Goal: Task Accomplishment & Management: Manage account settings

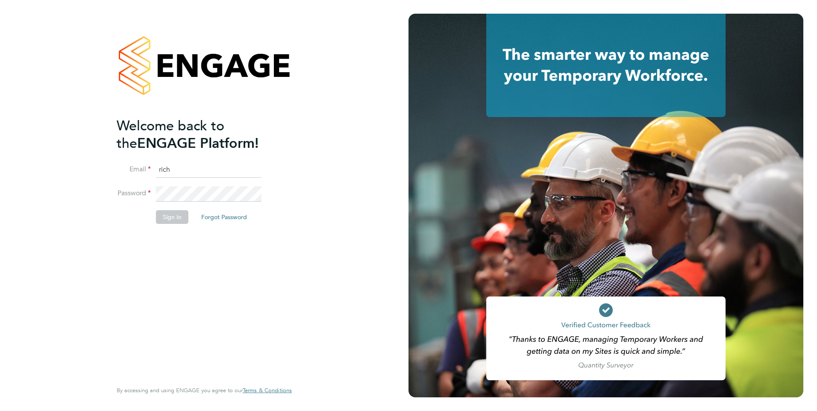
type input "richard.gill@hays.com"
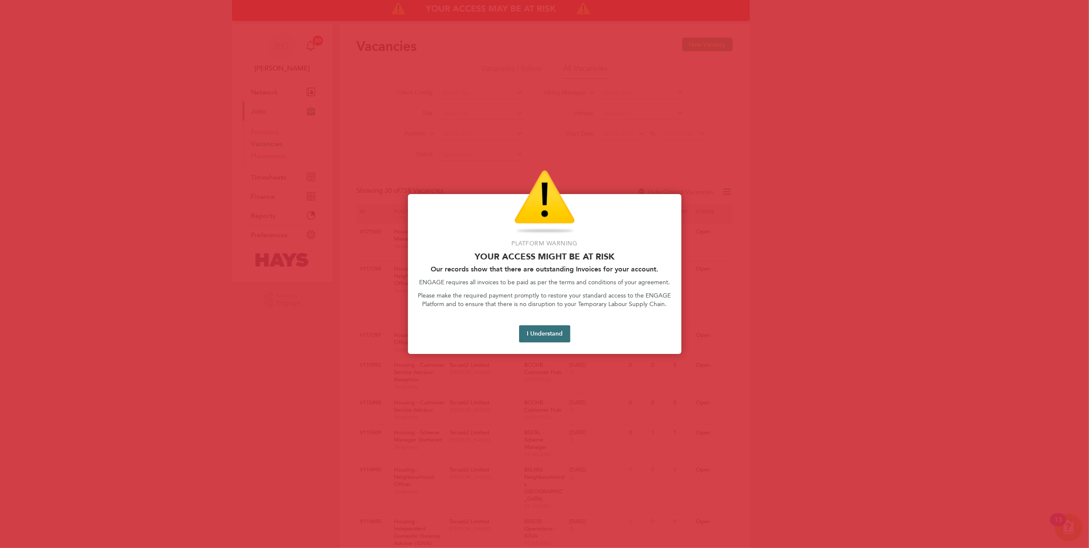
click at [556, 330] on button "I Understand" at bounding box center [544, 333] width 51 height 17
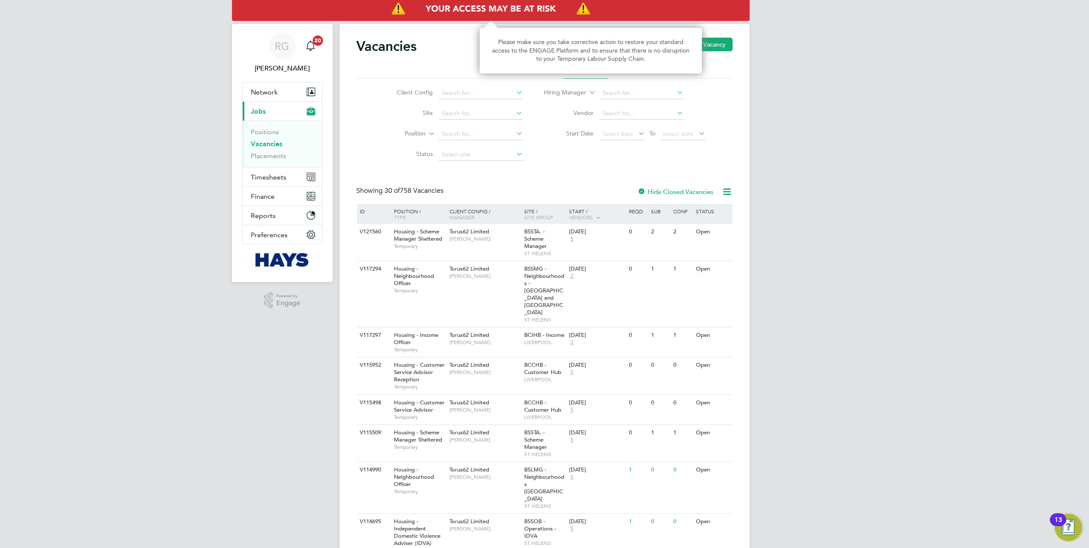
click at [462, 11] on img "Access At Risk" at bounding box center [491, 9] width 518 height 24
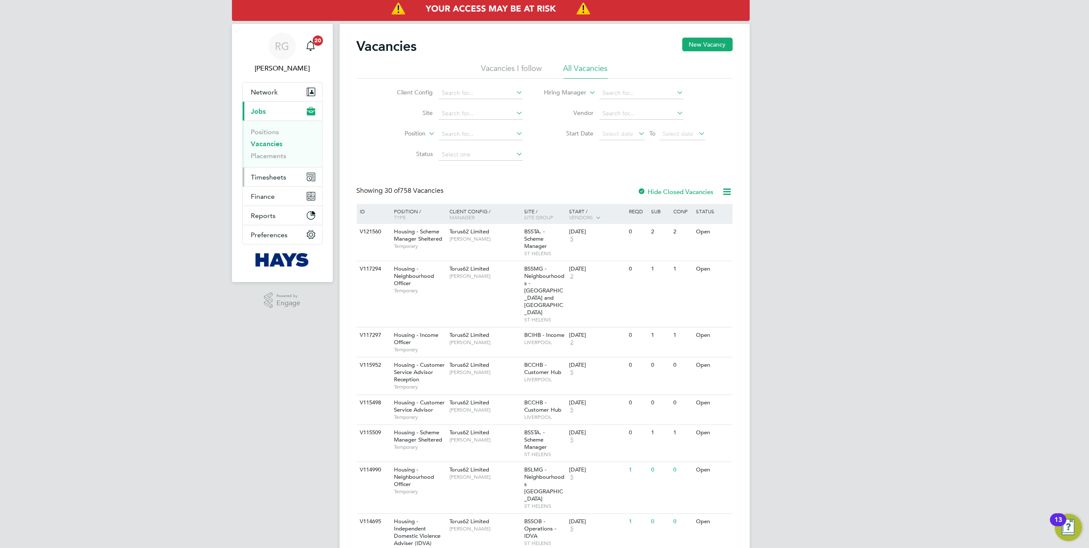
click at [289, 176] on button "Timesheets" at bounding box center [282, 176] width 79 height 19
click at [270, 152] on link "Timesheets" at bounding box center [268, 151] width 35 height 8
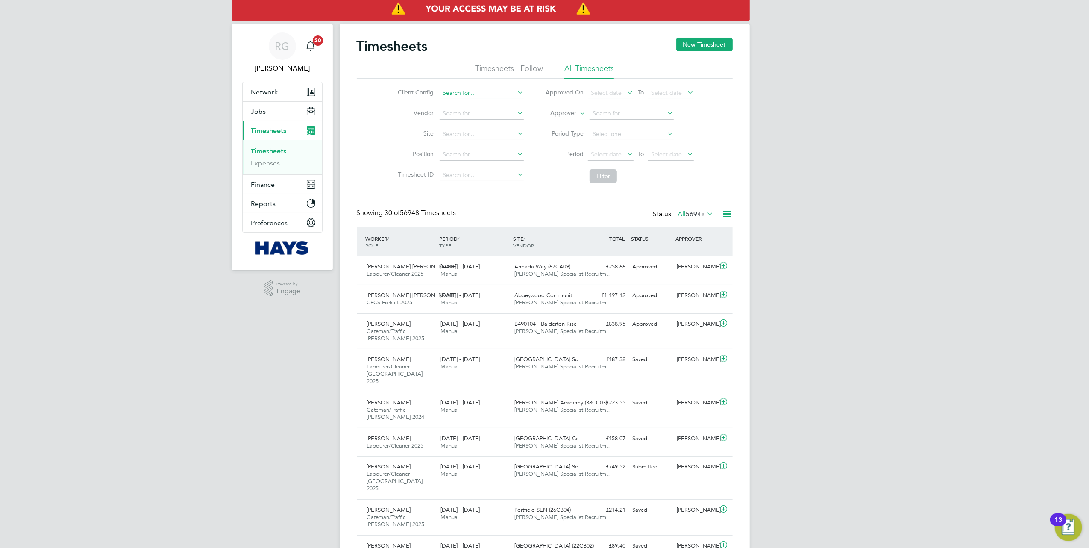
click at [462, 90] on input at bounding box center [482, 93] width 84 height 12
click at [468, 122] on li "Torus 62 Limited" at bounding box center [481, 128] width 85 height 12
type input "Torus62 Limited"
click at [592, 173] on button "Filter" at bounding box center [602, 176] width 27 height 14
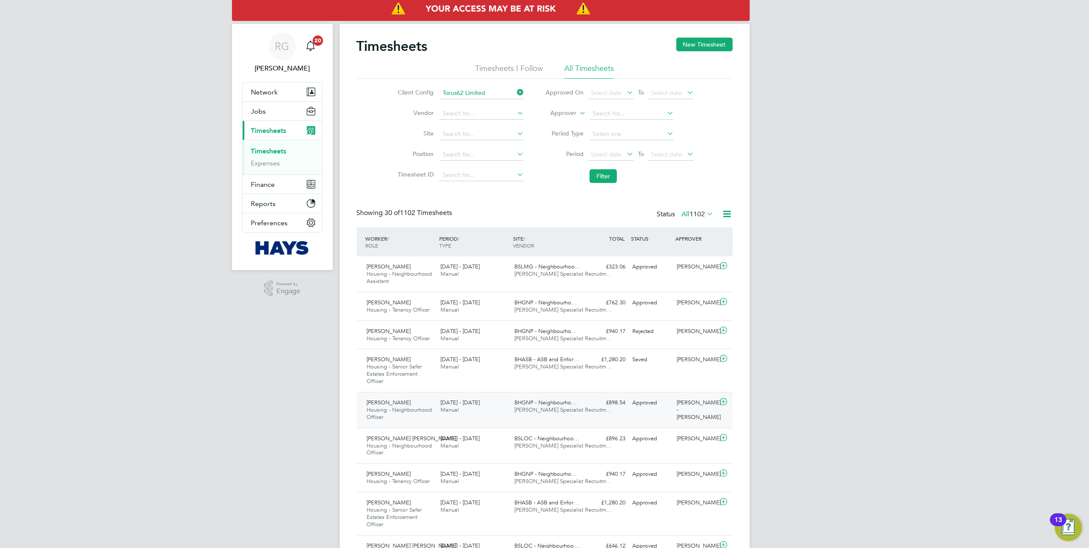
click at [592, 403] on div "£898.54 Approved" at bounding box center [607, 403] width 44 height 14
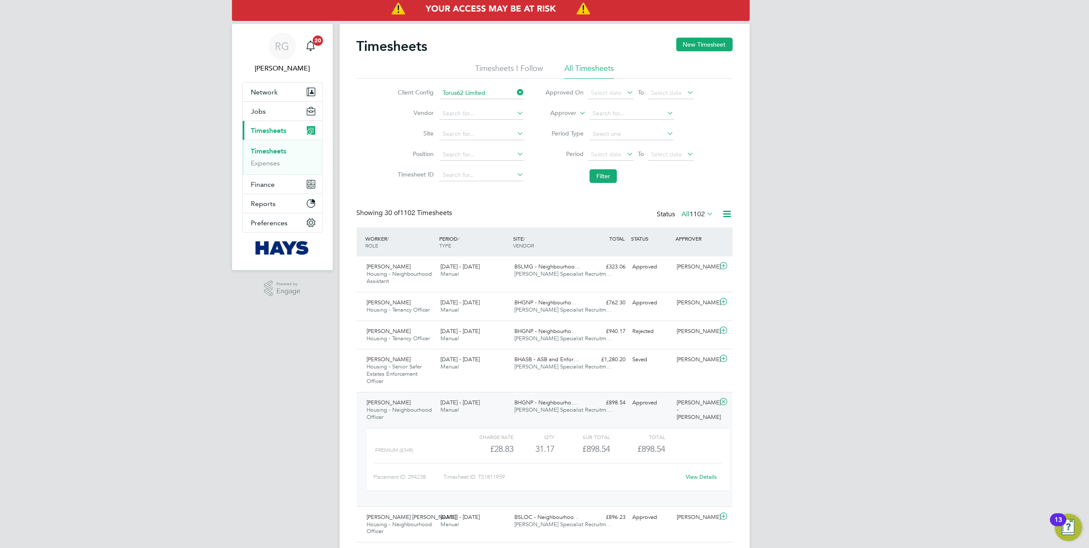
click at [701, 475] on link "View Details" at bounding box center [701, 476] width 31 height 7
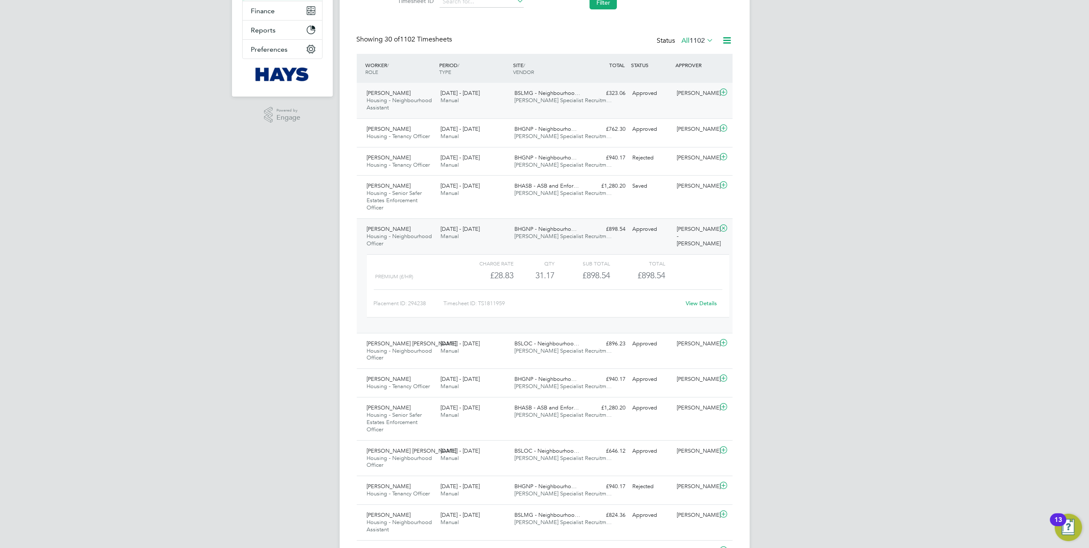
scroll to position [284, 0]
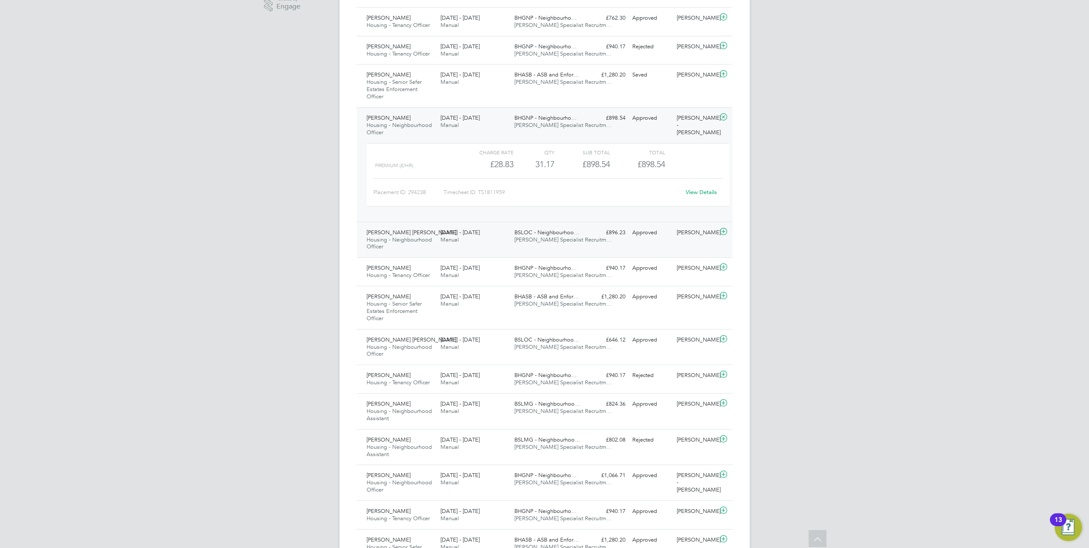
click at [595, 248] on div "[PERSON_NAME] [PERSON_NAME] Housing - Neighbourhood Officer [DATE] - [DATE] [DA…" at bounding box center [545, 240] width 376 height 36
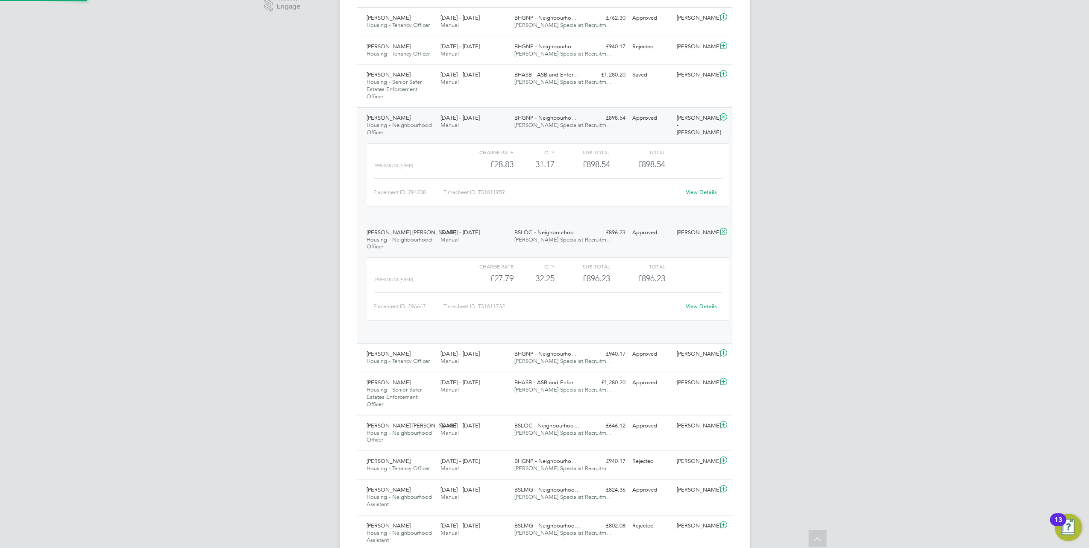
scroll to position [14, 83]
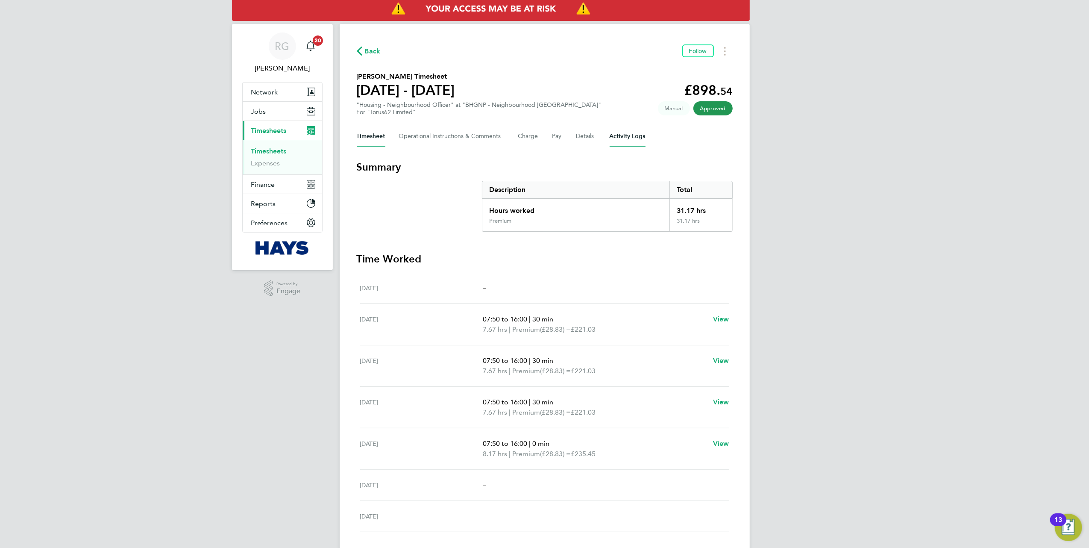
click at [616, 138] on Logs-tab "Activity Logs" at bounding box center [628, 136] width 36 height 21
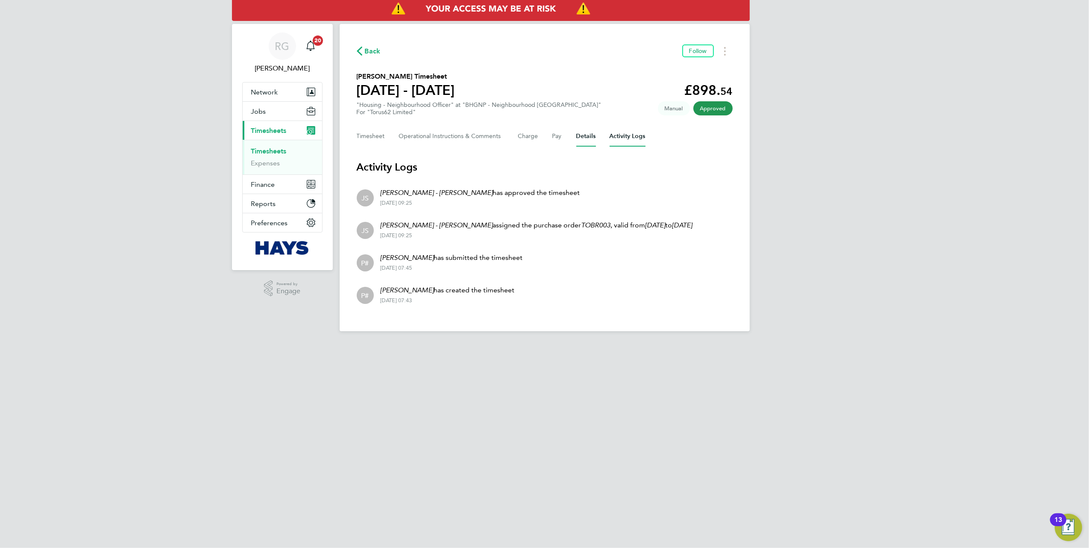
click at [586, 137] on button "Details" at bounding box center [586, 136] width 20 height 21
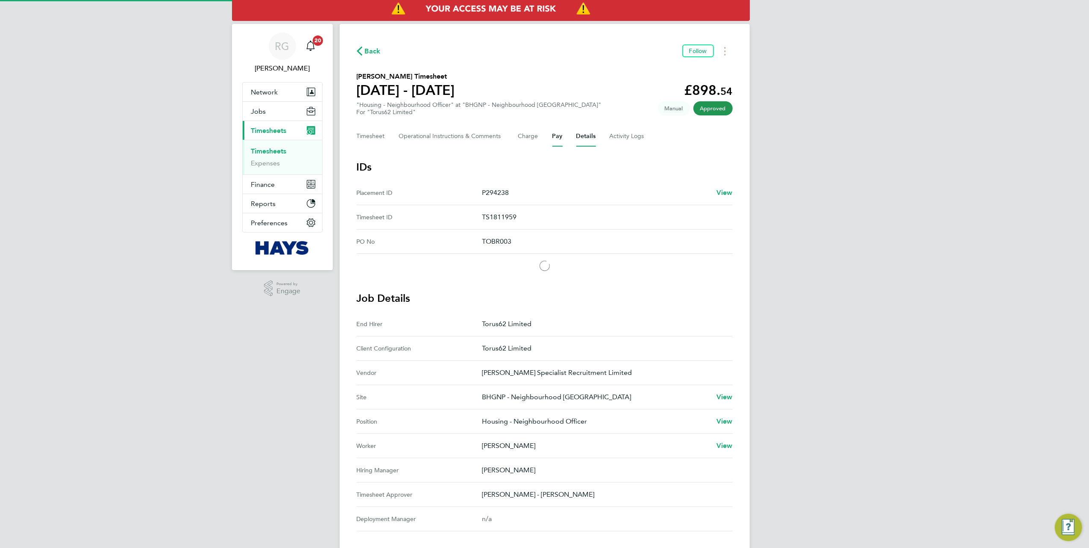
click at [560, 139] on button "Pay" at bounding box center [557, 136] width 10 height 21
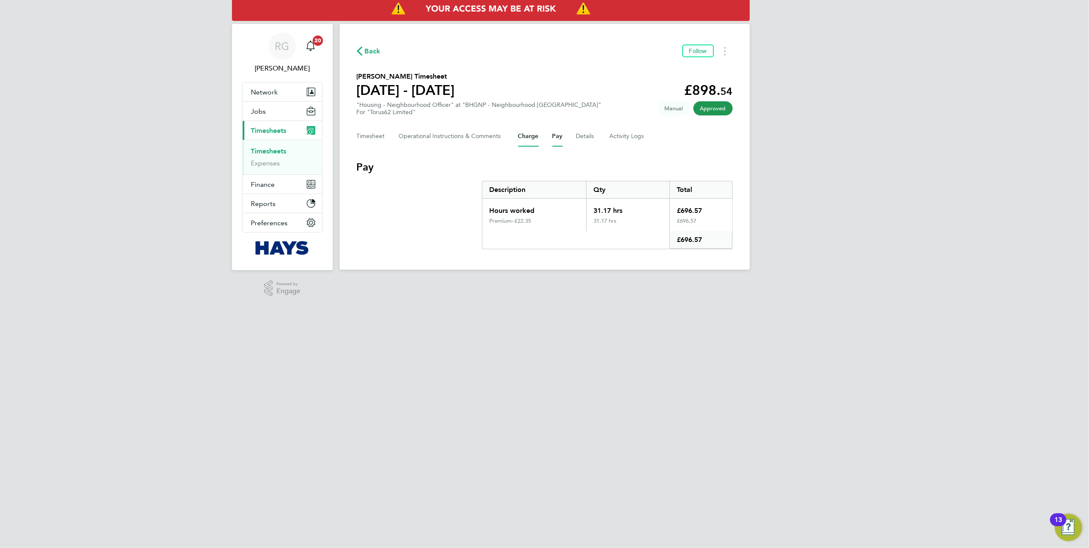
click at [519, 132] on button "Charge" at bounding box center [528, 136] width 21 height 21
click at [613, 139] on Logs-tab "Activity Logs" at bounding box center [628, 136] width 36 height 21
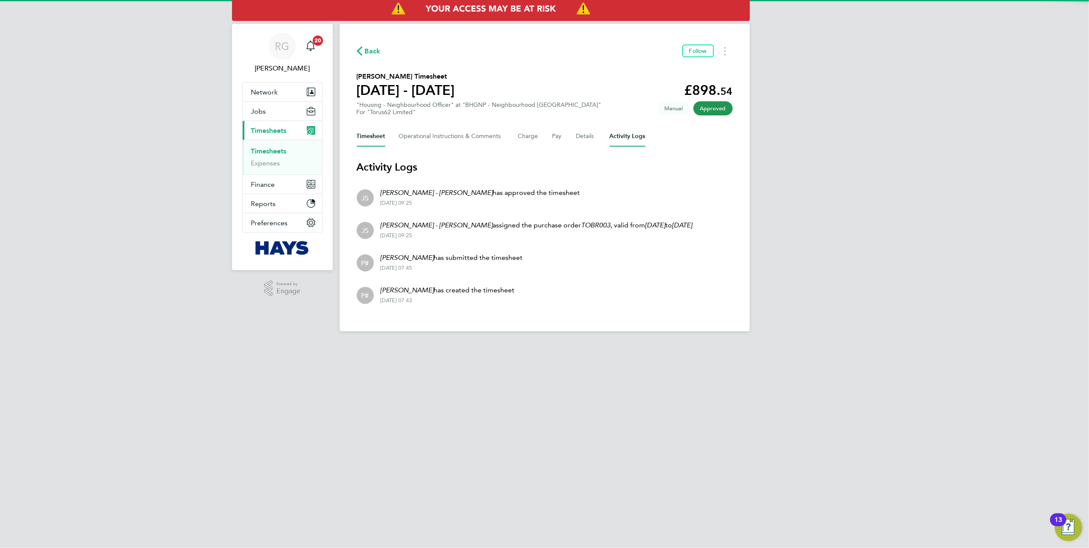
click at [377, 135] on button "Timesheet" at bounding box center [371, 136] width 29 height 21
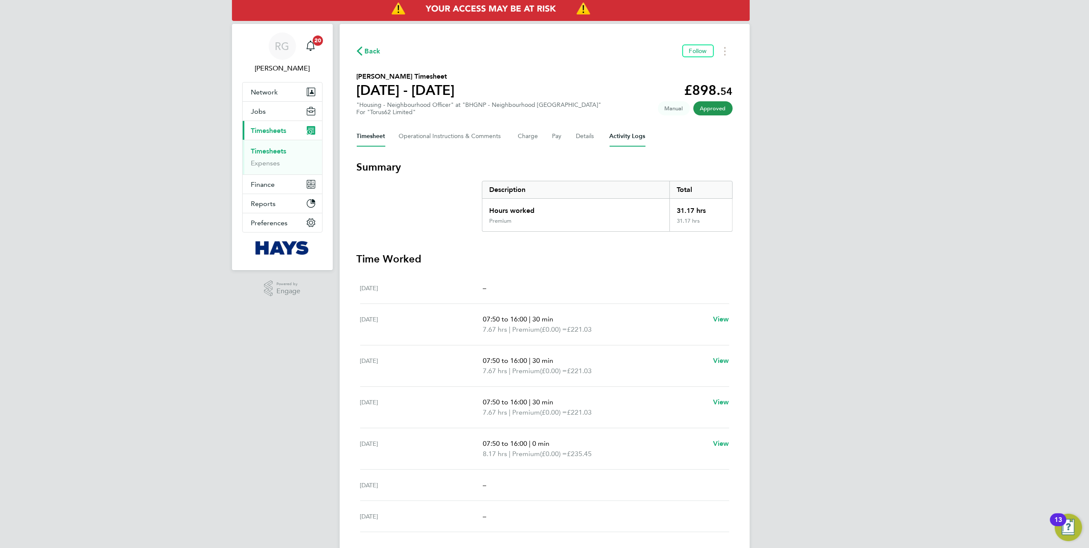
click at [637, 141] on Logs-tab "Activity Logs" at bounding box center [628, 136] width 36 height 21
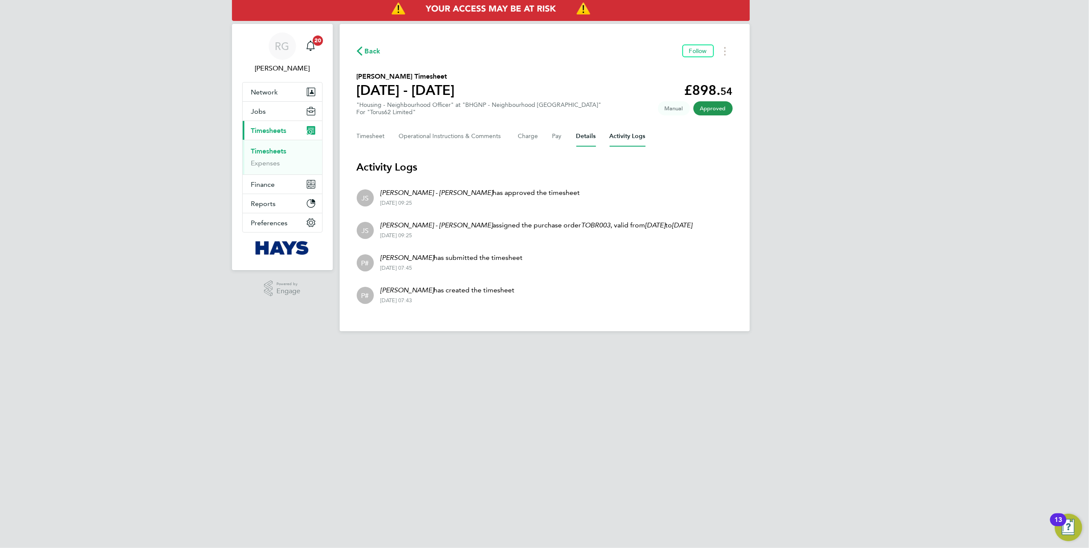
click at [579, 139] on button "Details" at bounding box center [586, 136] width 20 height 21
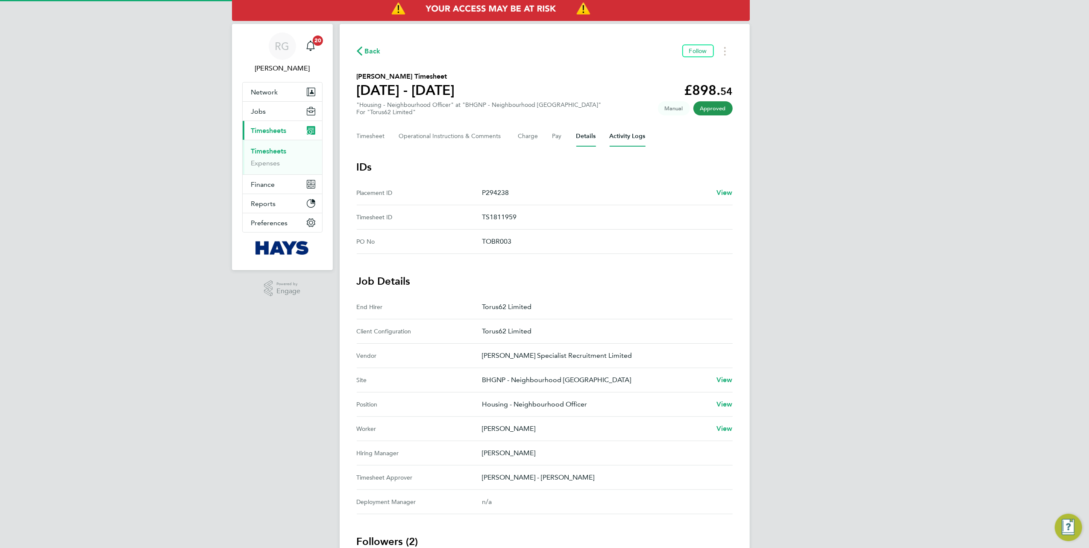
click at [622, 142] on Logs-tab "Activity Logs" at bounding box center [628, 136] width 36 height 21
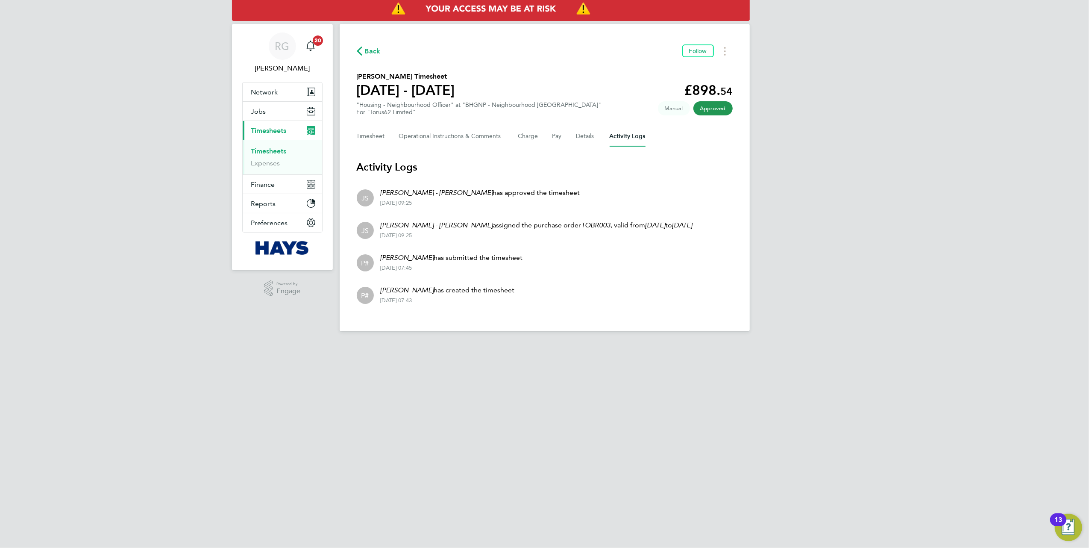
click at [282, 345] on html "RG Richard Gill Notifications 20 Applications: Network Team Members Businesses …" at bounding box center [544, 172] width 1089 height 345
click at [735, 223] on div "Back Follow Deborah Crehan's Timesheet 25 - 31 Aug 2025 £898. 54 "Housing - Nei…" at bounding box center [545, 177] width 410 height 307
